Goal: Task Accomplishment & Management: Complete application form

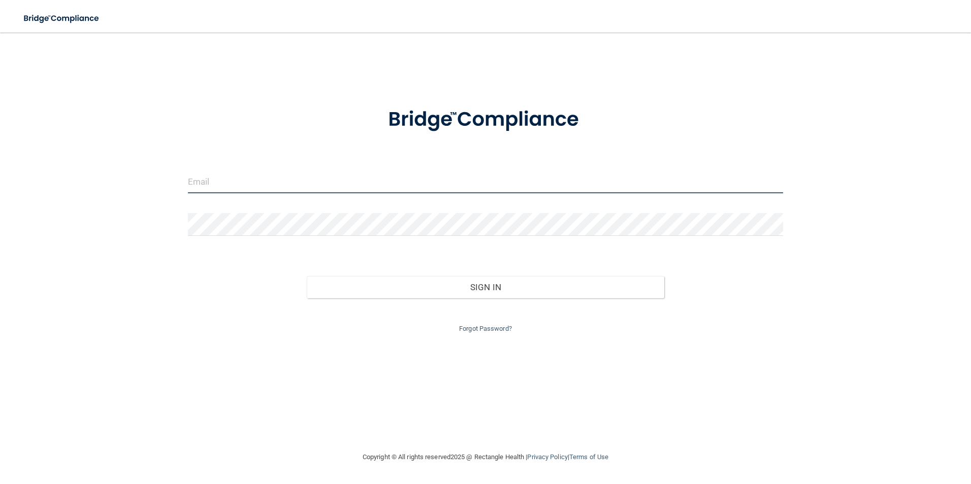
click at [229, 176] on input "email" at bounding box center [486, 182] width 596 height 23
type input "[EMAIL_ADDRESS][DOMAIN_NAME]"
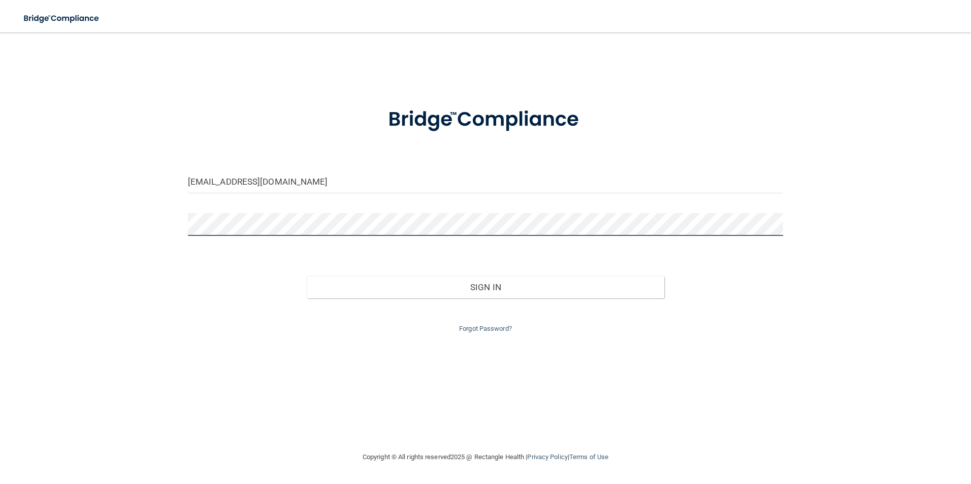
click at [307, 276] on button "Sign In" at bounding box center [485, 287] width 357 height 22
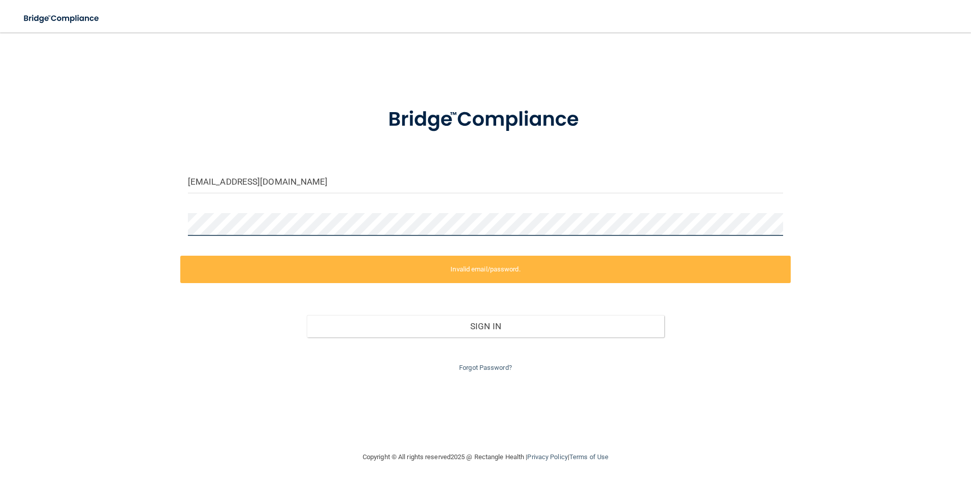
click at [151, 227] on div "[EMAIL_ADDRESS][DOMAIN_NAME] Invalid email/password. You don't have permission …" at bounding box center [485, 242] width 930 height 399
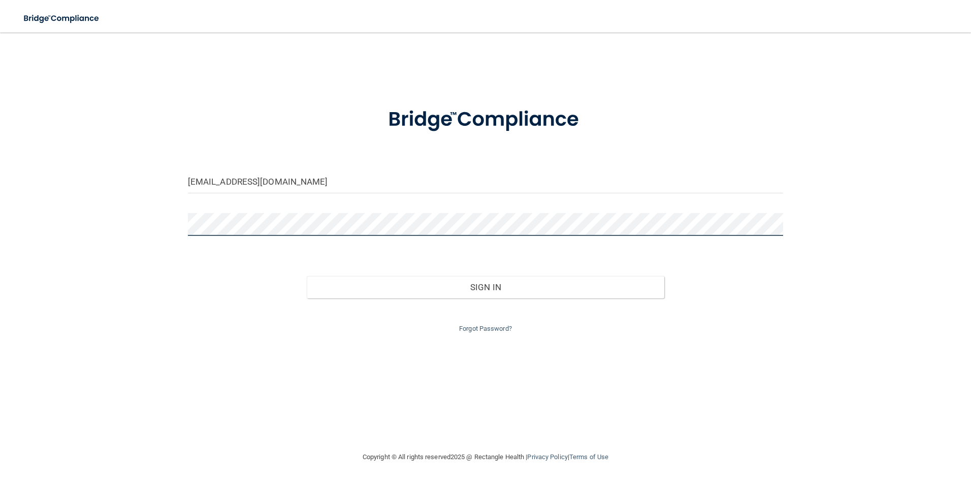
click at [307, 276] on button "Sign In" at bounding box center [485, 287] width 357 height 22
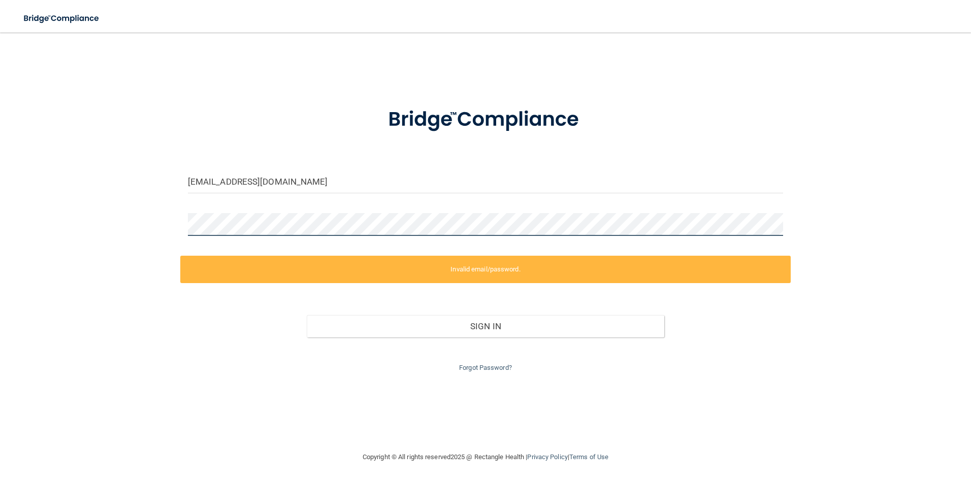
click at [126, 236] on div "[EMAIL_ADDRESS][DOMAIN_NAME] Invalid email/password. You don't have permission …" at bounding box center [485, 242] width 930 height 399
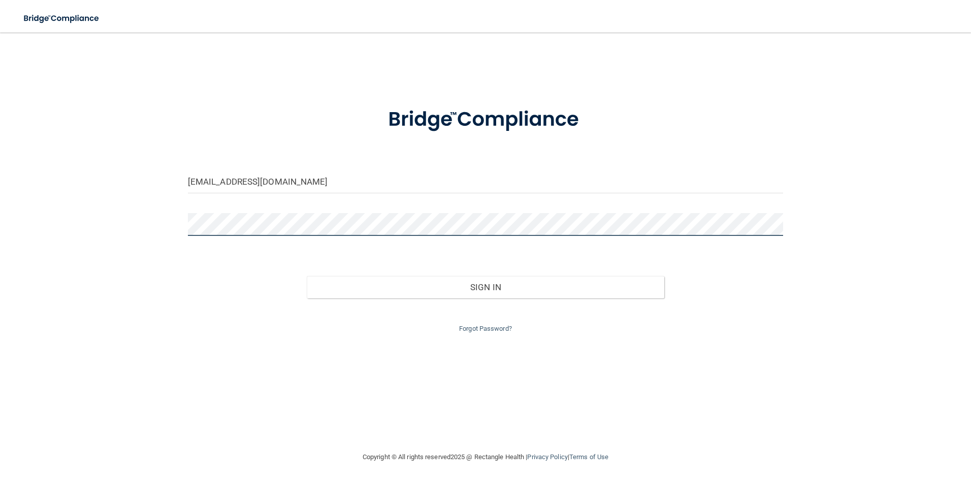
click at [307, 276] on button "Sign In" at bounding box center [485, 287] width 357 height 22
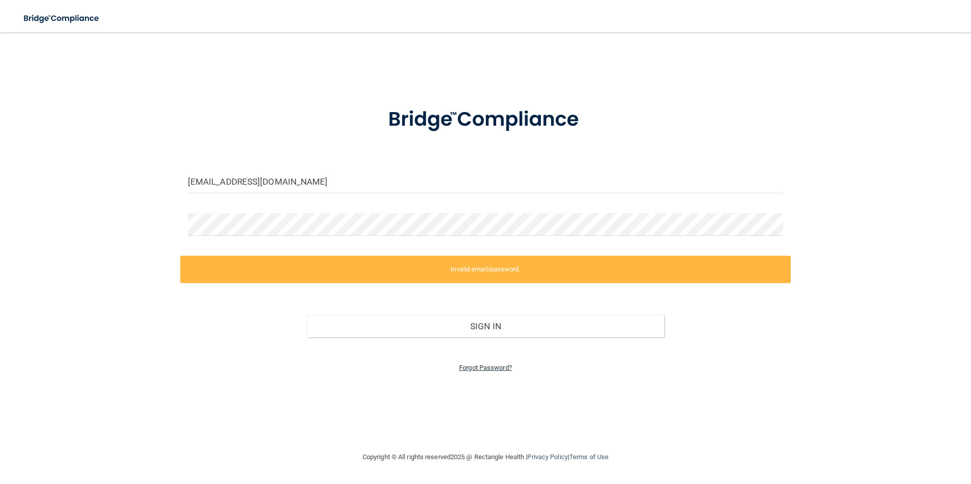
click at [476, 369] on link "Forgot Password?" at bounding box center [485, 368] width 53 height 8
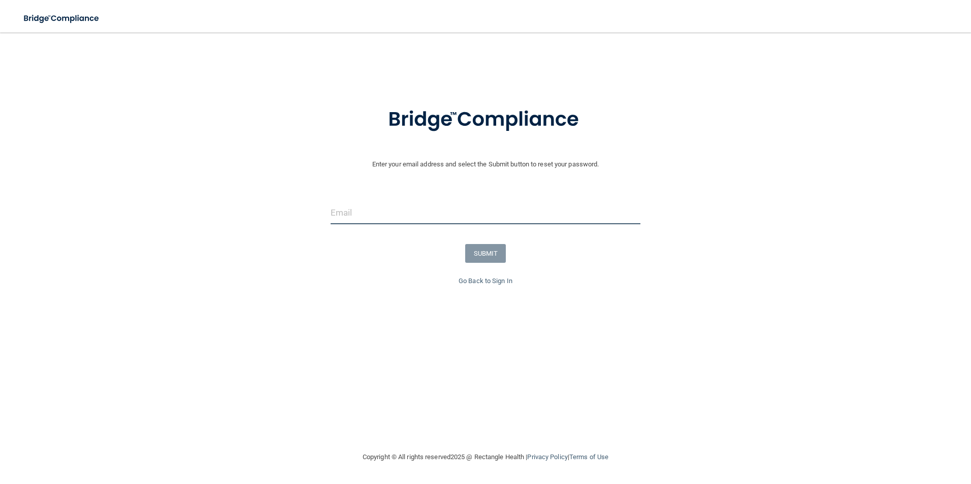
click at [391, 207] on input "email" at bounding box center [485, 213] width 310 height 23
type input "[EMAIL_ADDRESS][DOMAIN_NAME]"
click at [490, 248] on button "SUBMIT" at bounding box center [485, 253] width 41 height 19
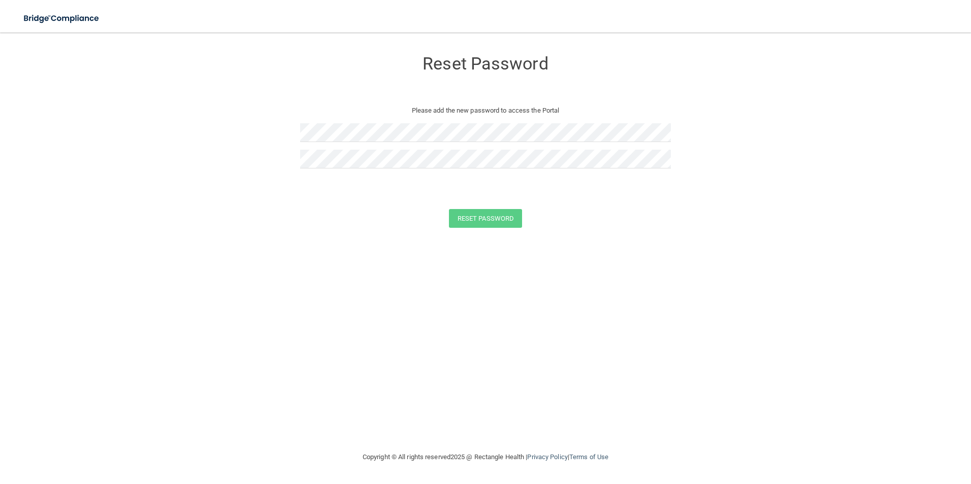
click at [318, 147] on div at bounding box center [485, 136] width 371 height 26
click at [449, 209] on button "Reset Password" at bounding box center [485, 218] width 73 height 19
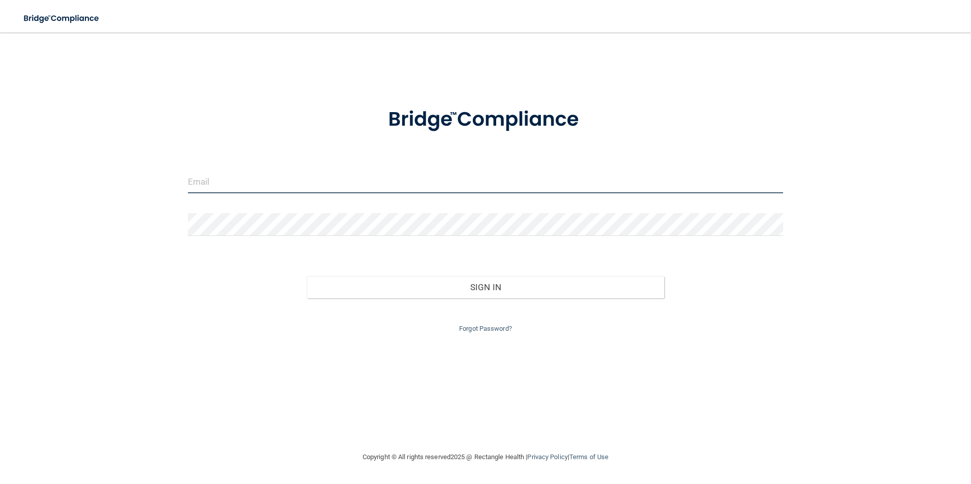
click at [291, 176] on input "email" at bounding box center [486, 182] width 596 height 23
type input "[EMAIL_ADDRESS][DOMAIN_NAME]"
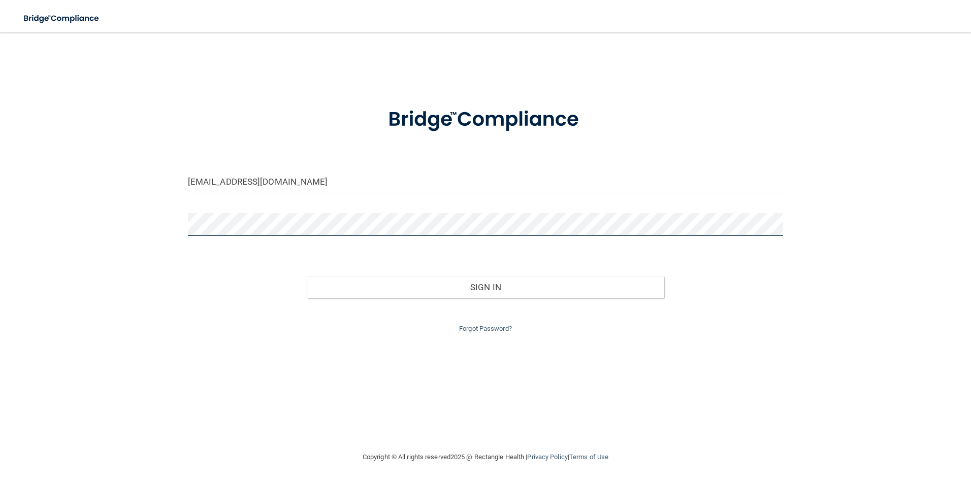
click at [307, 276] on button "Sign In" at bounding box center [485, 287] width 357 height 22
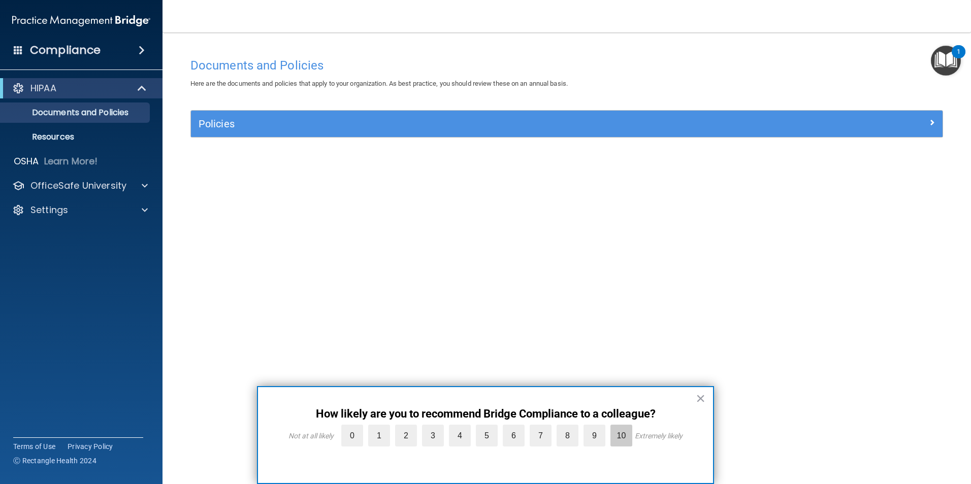
click at [613, 440] on label "10" at bounding box center [621, 436] width 22 height 22
click at [598, 427] on input "10" at bounding box center [598, 427] width 0 height 0
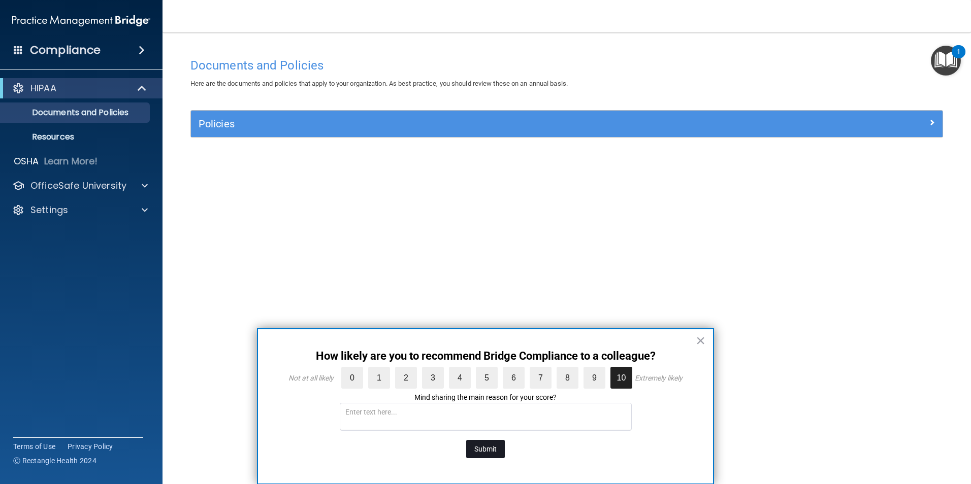
click at [487, 450] on button "Submit" at bounding box center [485, 449] width 39 height 18
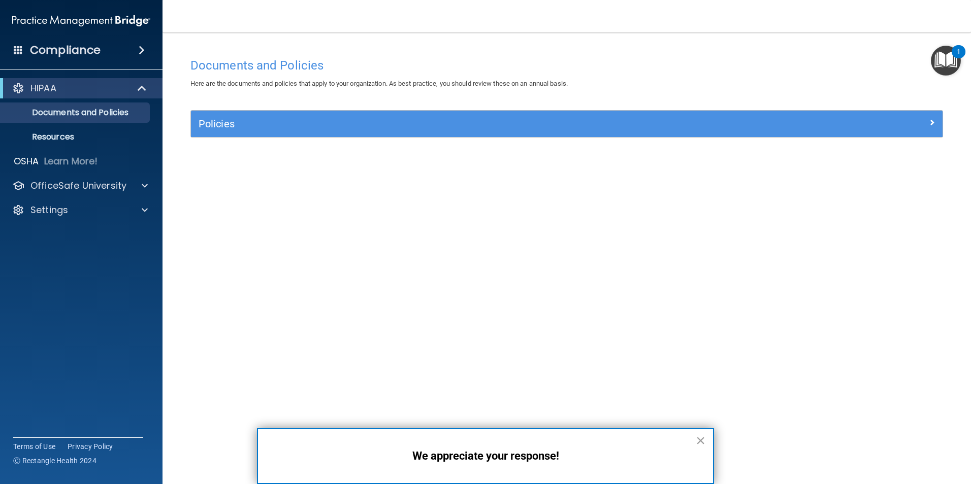
click at [699, 442] on button "×" at bounding box center [701, 441] width 10 height 16
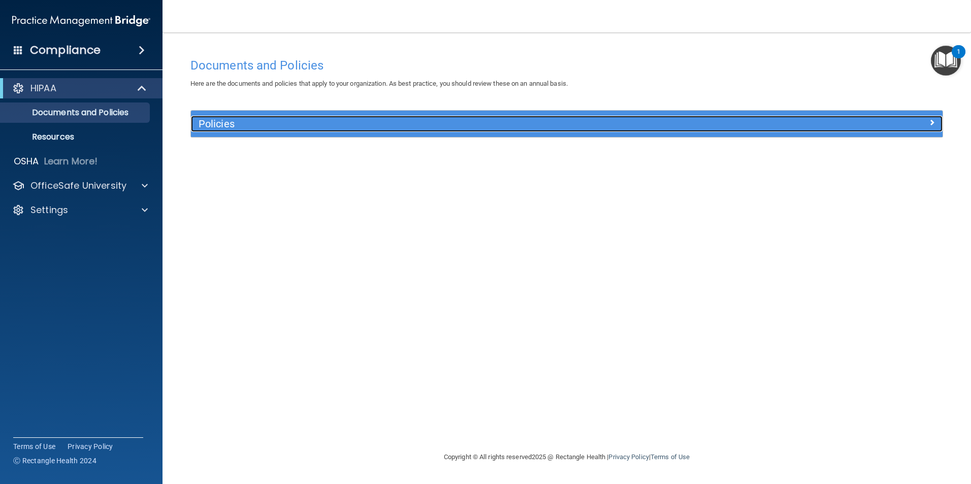
click at [321, 123] on h5 "Policies" at bounding box center [473, 123] width 548 height 11
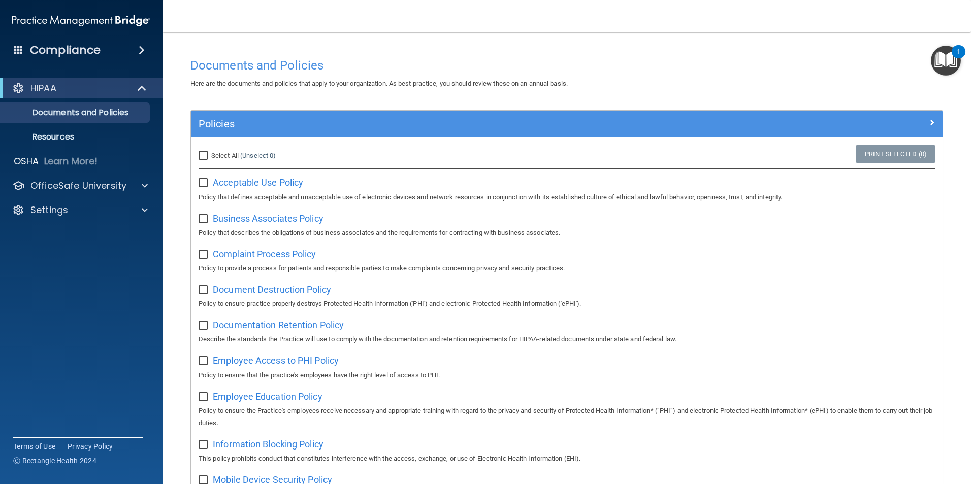
click at [204, 155] on input "Select All (Unselect 0) Unselect All" at bounding box center [205, 156] width 12 height 8
checkbox input "true"
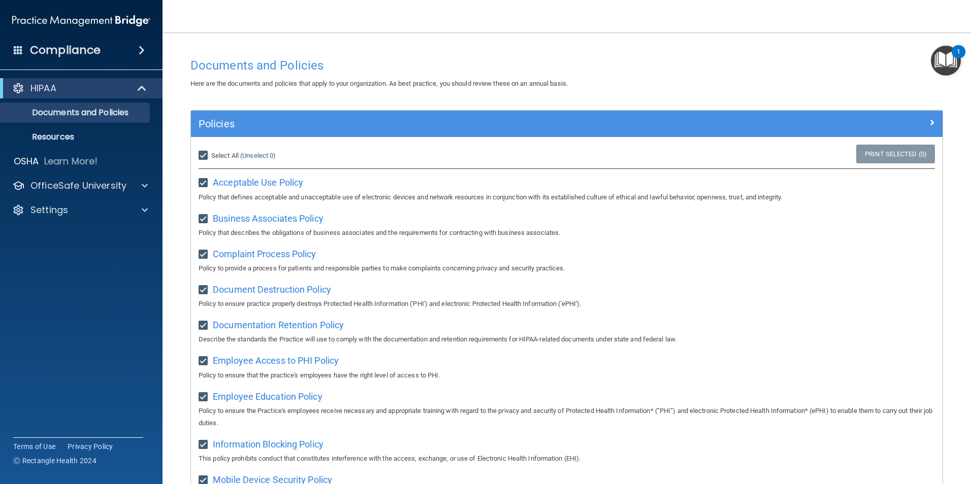
checkbox input "true"
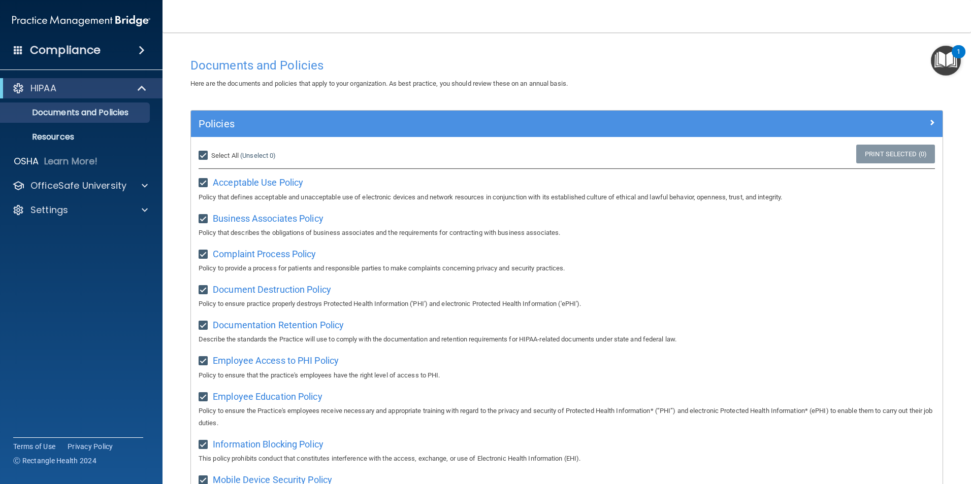
checkbox input "true"
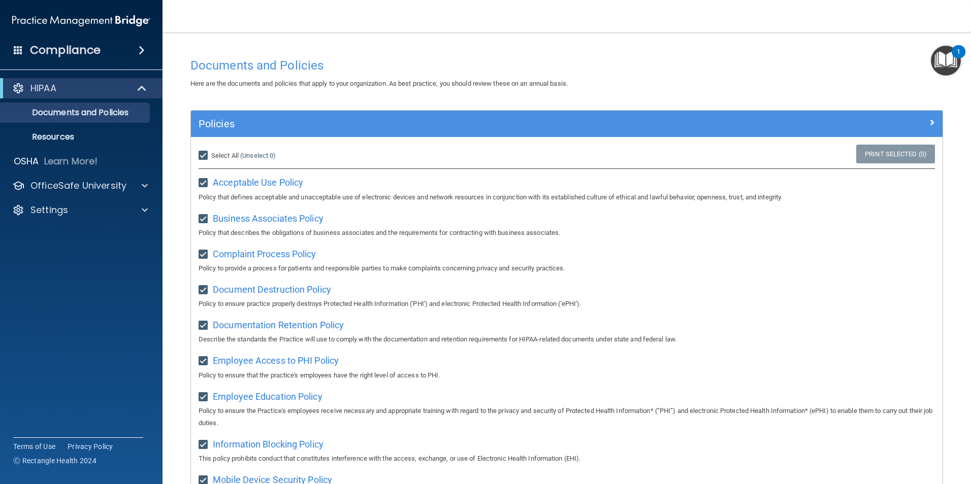
checkbox input "true"
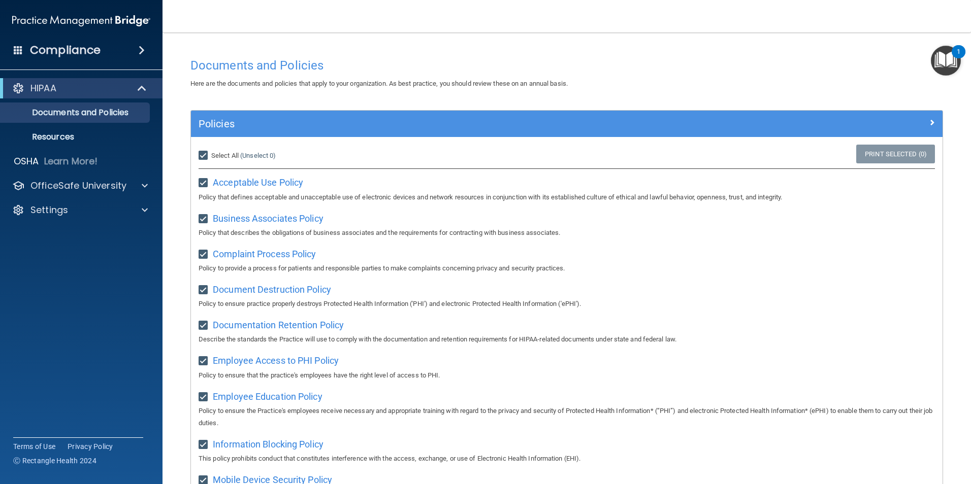
checkbox input "true"
click at [240, 183] on span "Acceptable Use Policy" at bounding box center [258, 182] width 90 height 11
click at [284, 217] on span "Business Associates Policy" at bounding box center [268, 218] width 111 height 11
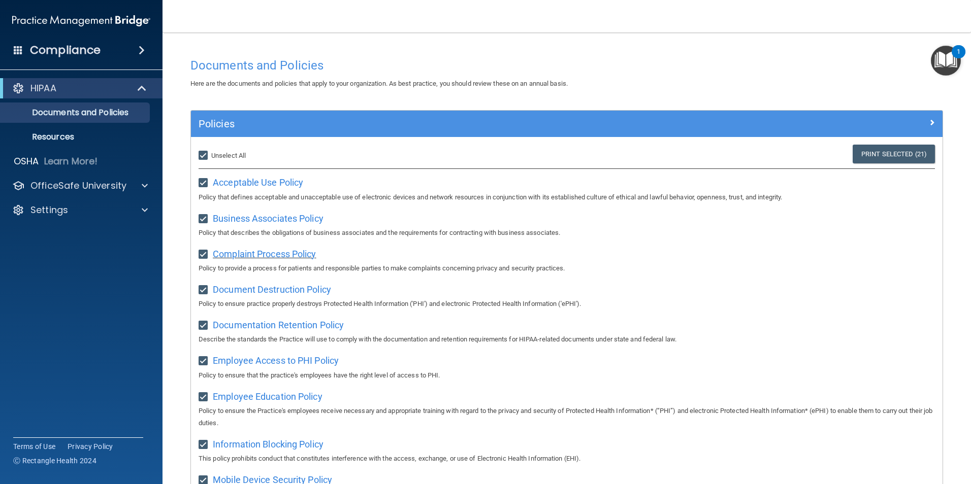
click at [307, 257] on span "Complaint Process Policy" at bounding box center [264, 254] width 103 height 11
click at [143, 87] on span at bounding box center [143, 88] width 9 height 12
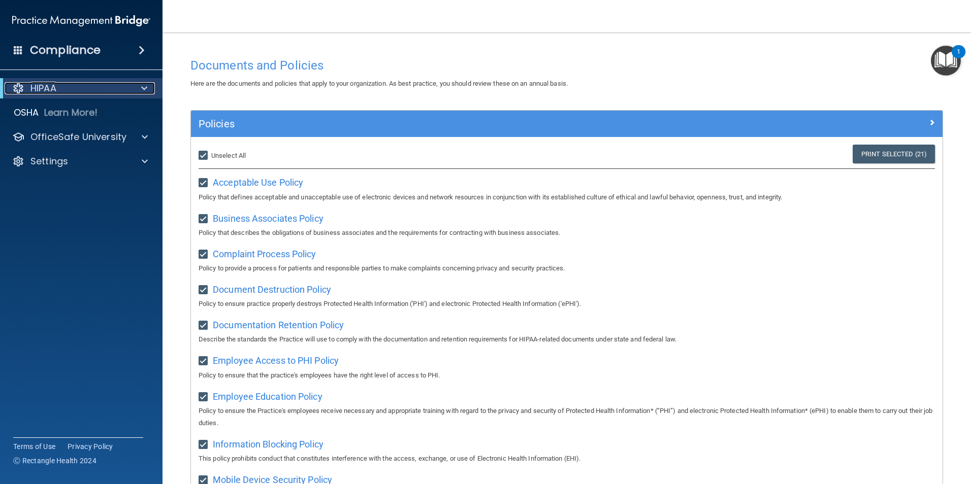
click at [143, 87] on span at bounding box center [144, 88] width 6 height 12
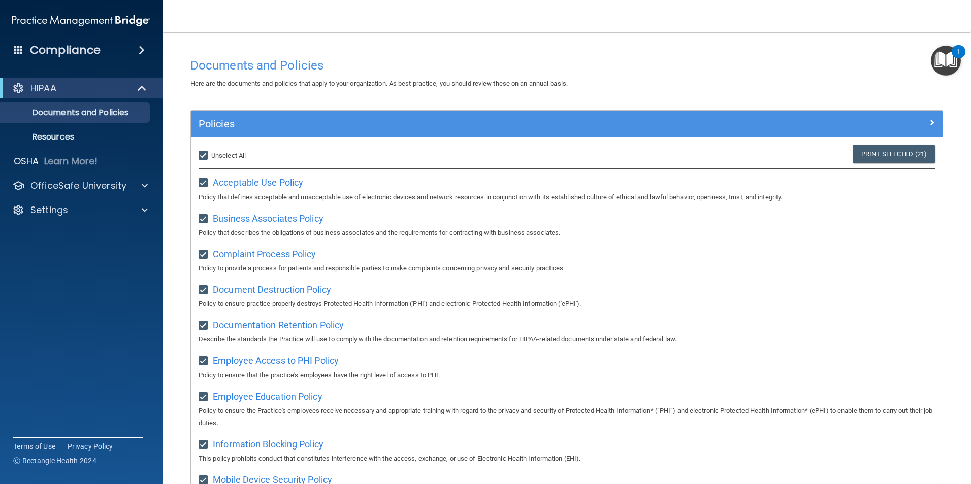
click at [131, 48] on div "Compliance" at bounding box center [81, 50] width 162 height 22
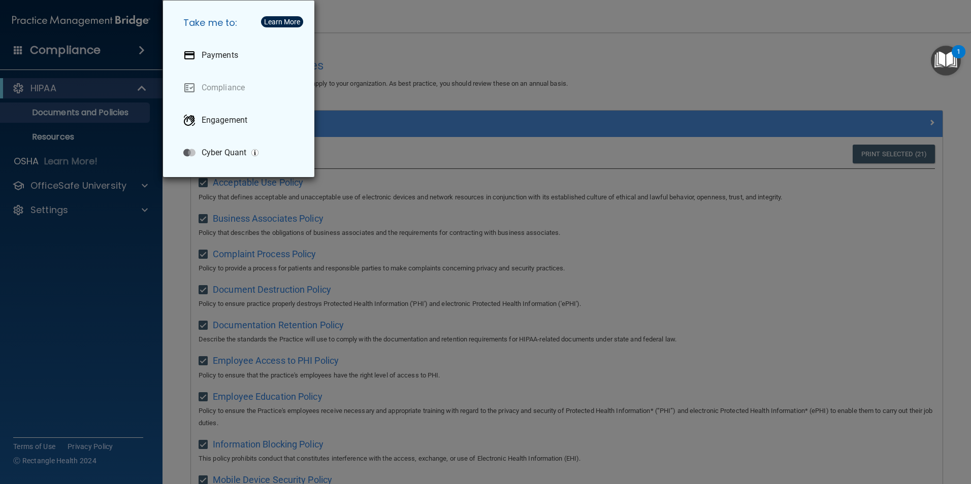
click at [86, 294] on div "Take me to: Payments Compliance Engagement Cyber Quant" at bounding box center [485, 242] width 971 height 484
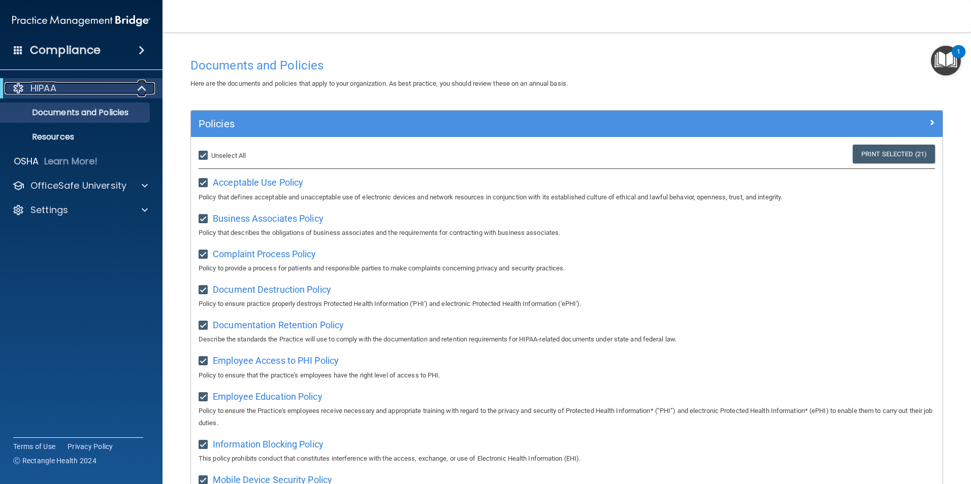
click at [63, 88] on div "HIPAA" at bounding box center [67, 88] width 125 height 12
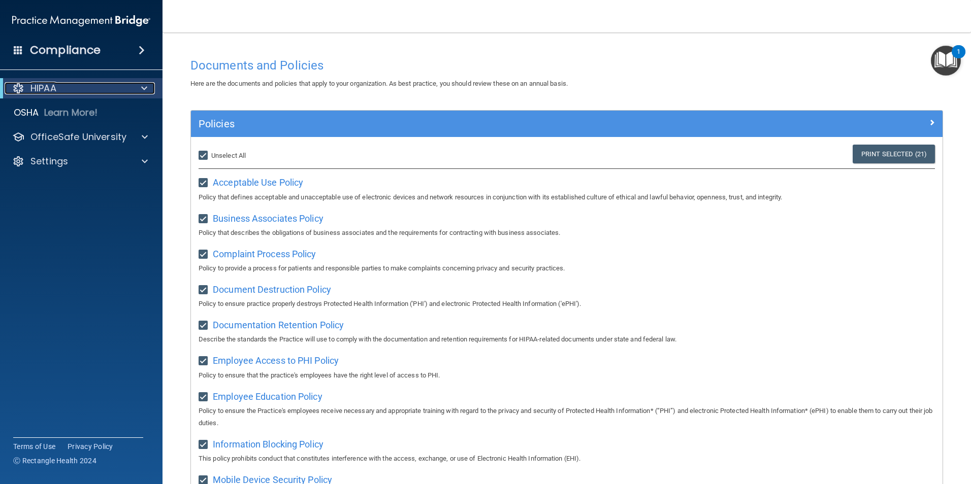
click at [63, 86] on div "HIPAA" at bounding box center [67, 88] width 125 height 12
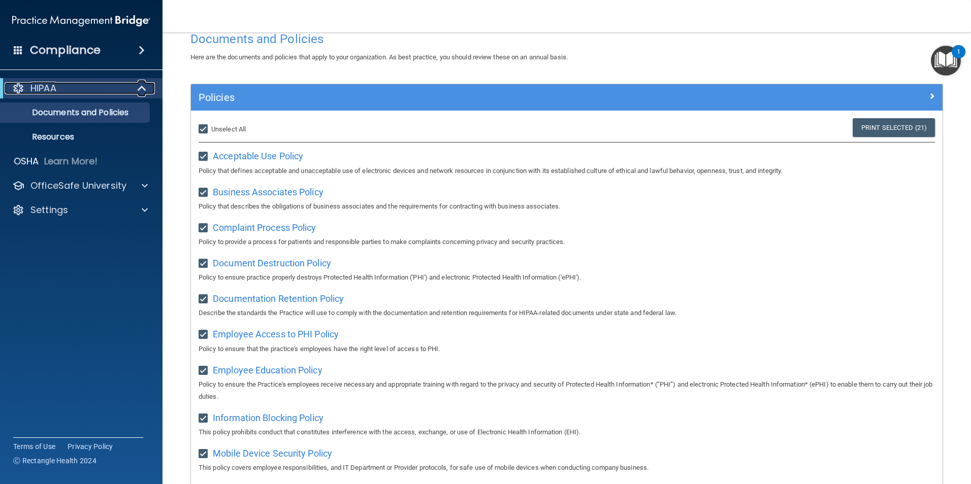
scroll to position [534, 0]
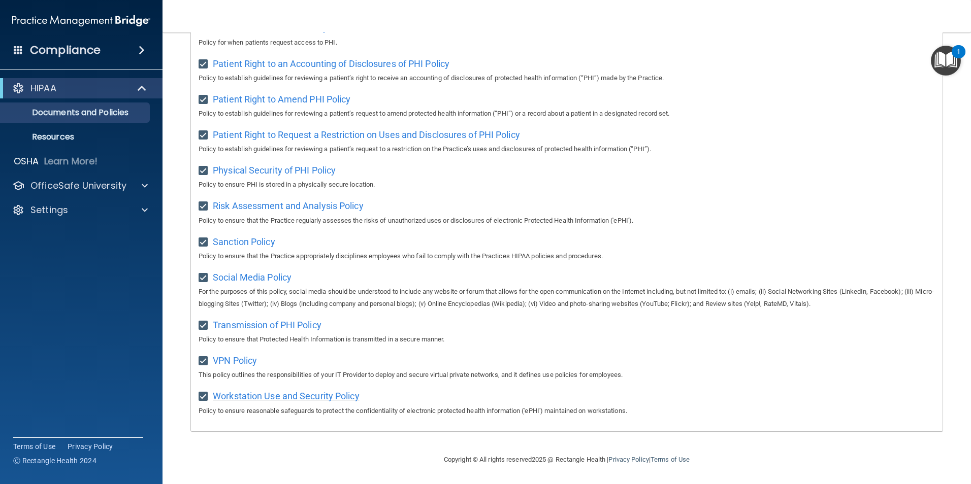
click at [258, 392] on span "Workstation Use and Security Policy" at bounding box center [286, 396] width 147 height 11
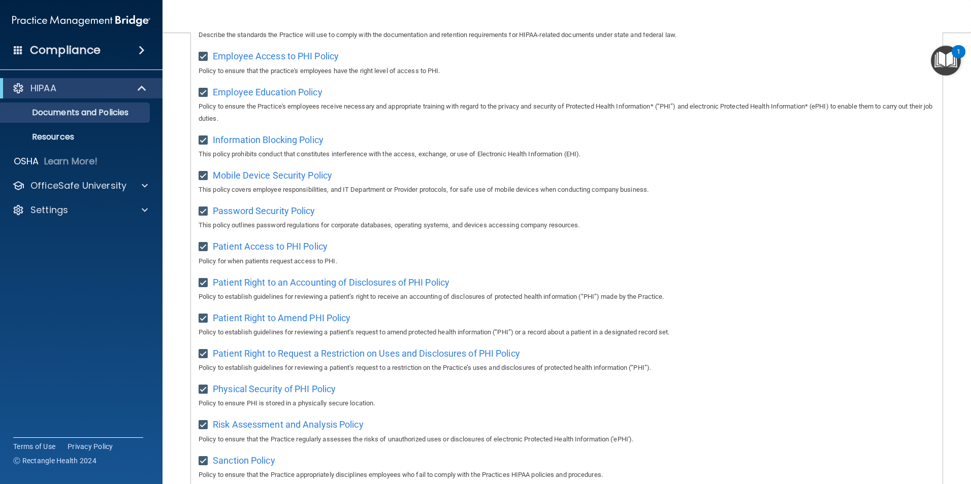
scroll to position [0, 0]
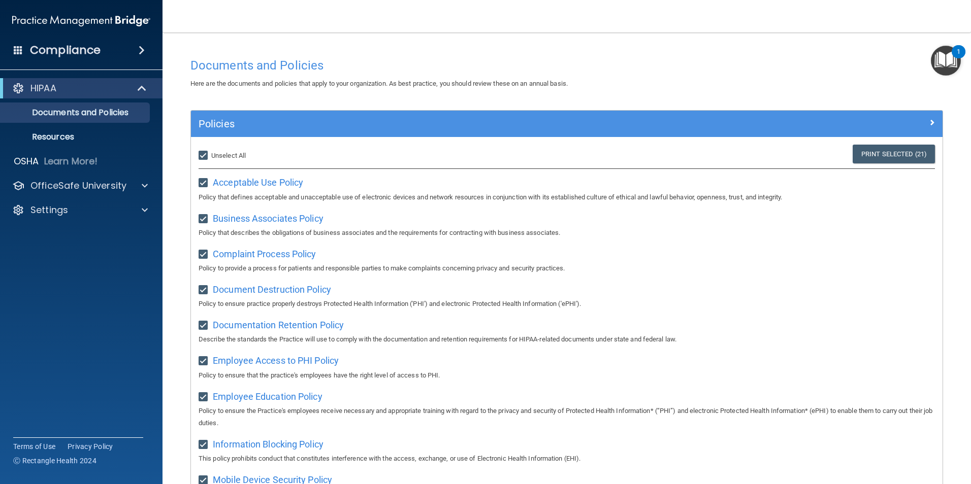
click at [943, 56] on img "Open Resource Center, 1 new notification" at bounding box center [946, 61] width 30 height 30
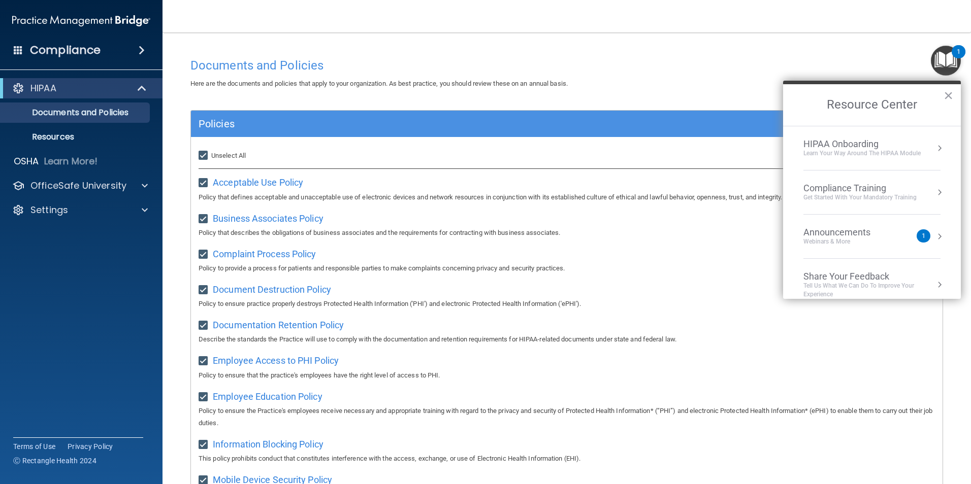
click at [880, 237] on div "Announcements" at bounding box center [846, 232] width 87 height 11
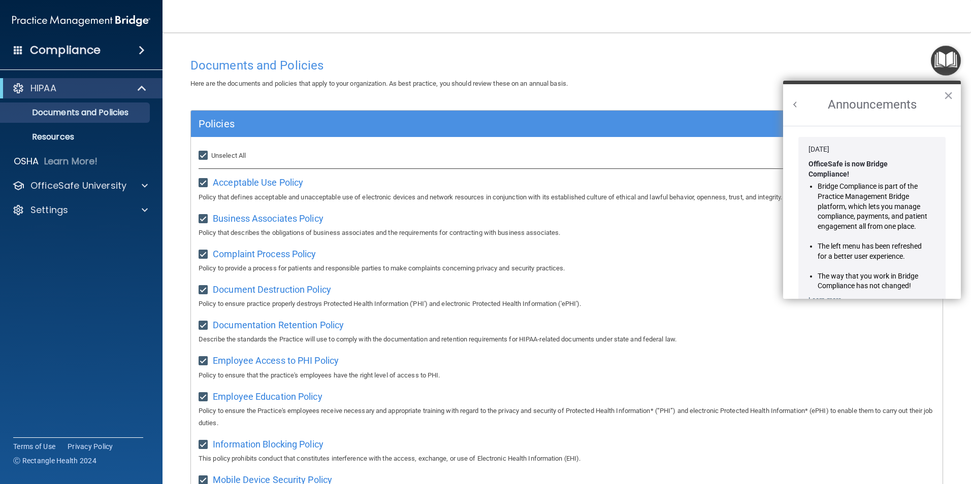
scroll to position [178, 0]
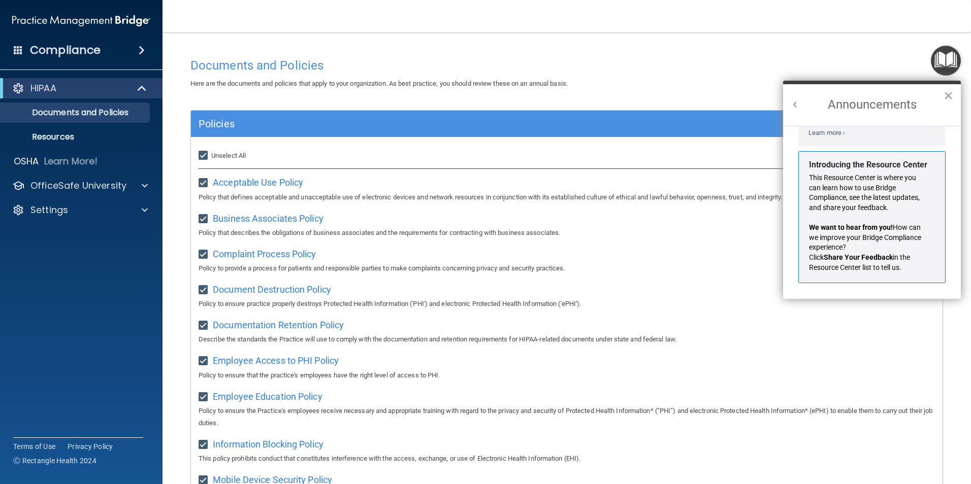
click at [949, 94] on button "×" at bounding box center [948, 95] width 10 height 16
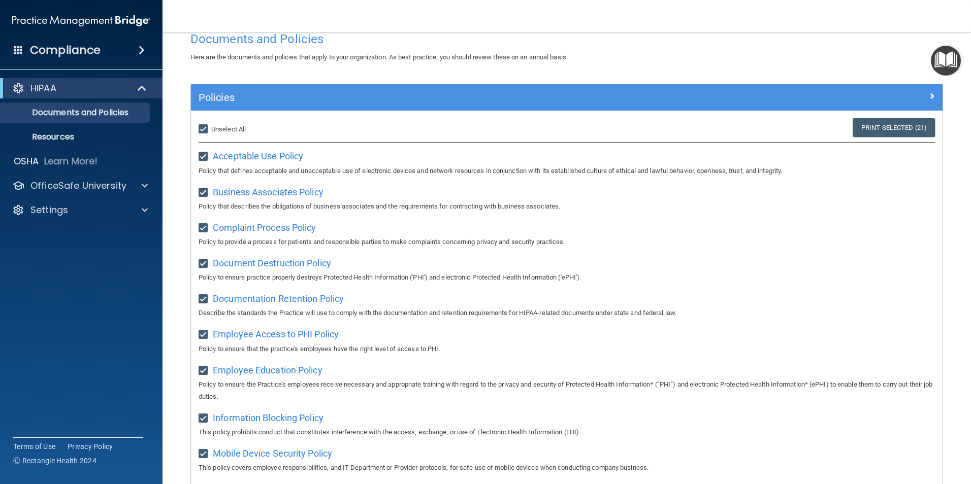
scroll to position [0, 0]
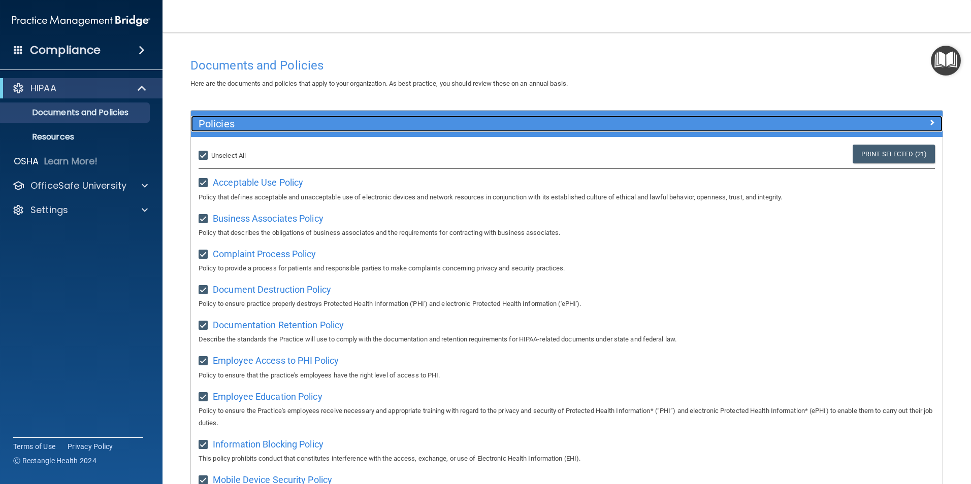
click at [929, 121] on span at bounding box center [932, 122] width 6 height 12
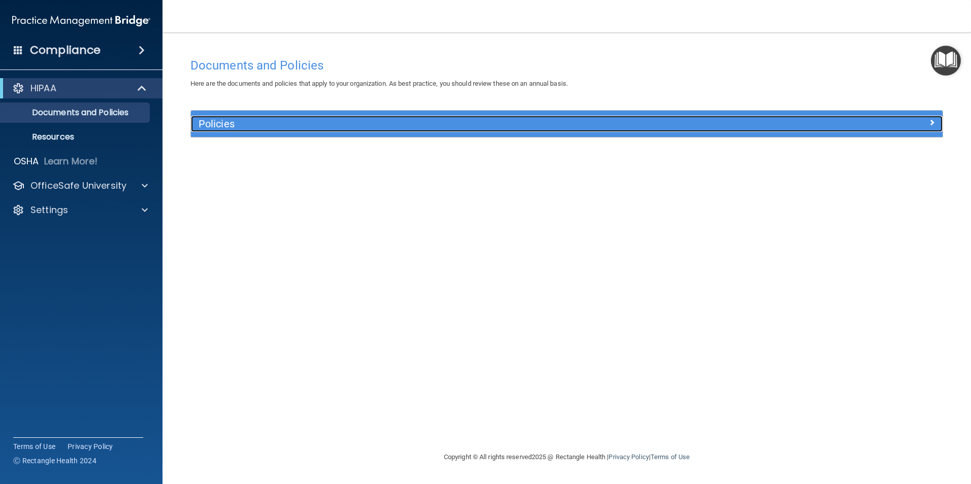
click at [923, 121] on div at bounding box center [848, 122] width 188 height 12
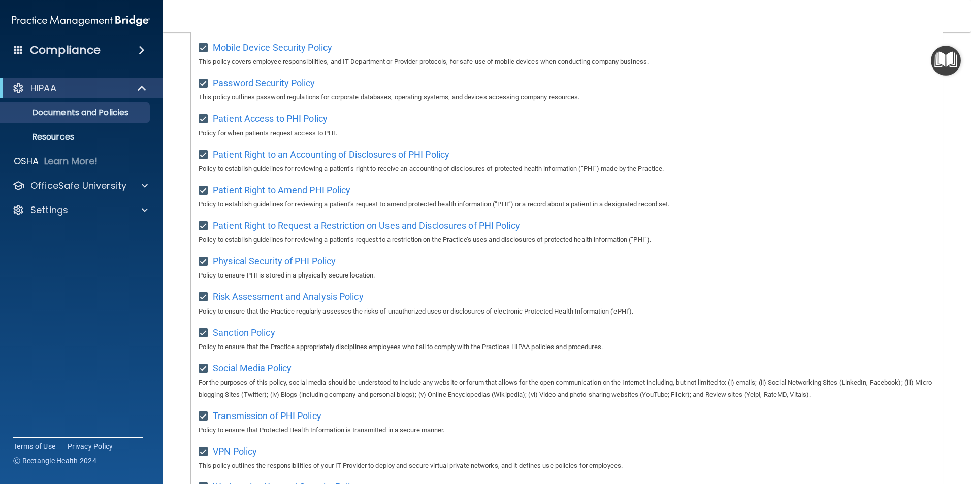
scroll to position [382, 0]
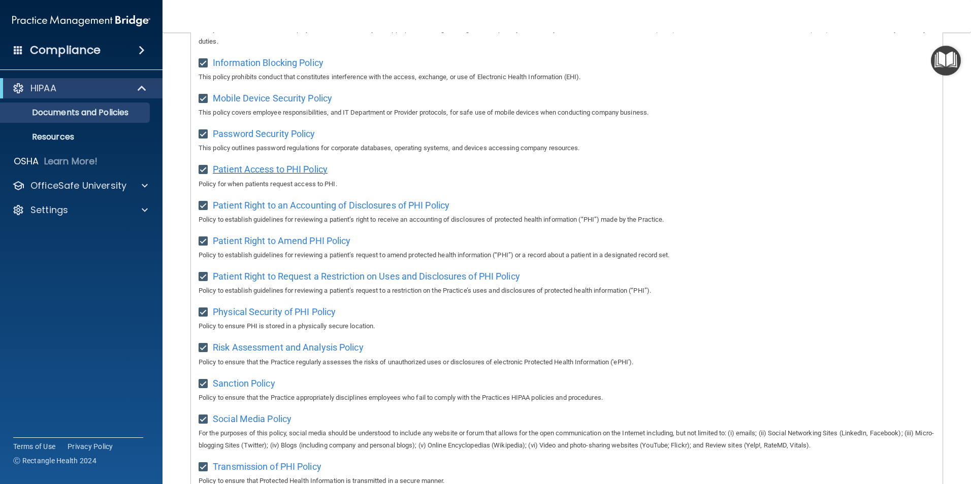
click at [313, 175] on span "Patient Access to PHI Policy" at bounding box center [270, 169] width 115 height 11
click at [275, 211] on span "Patient Right to an Accounting of Disclosures of PHI Policy" at bounding box center [331, 205] width 237 height 11
